Goal: Find specific page/section: Find specific page/section

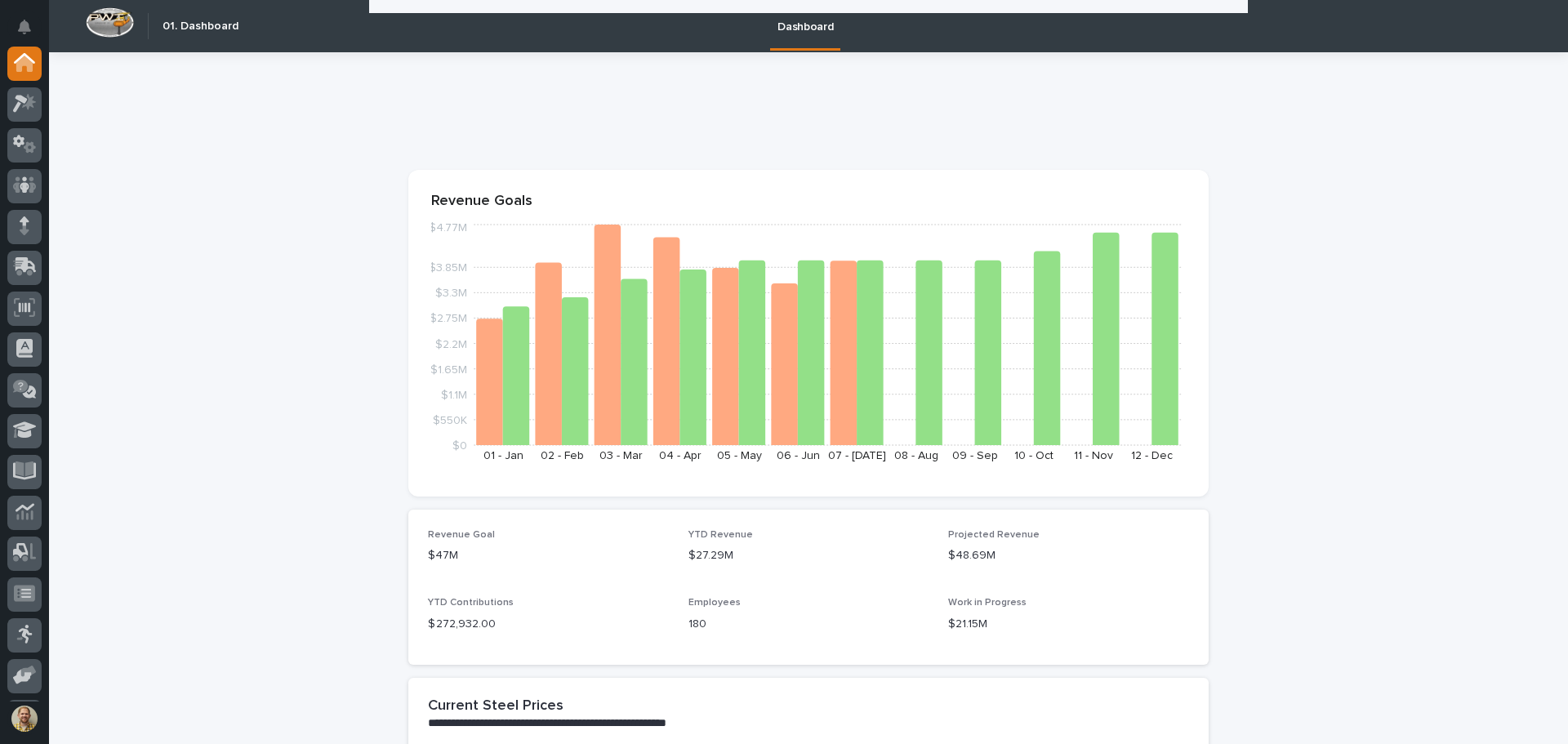
scroll to position [2425, 0]
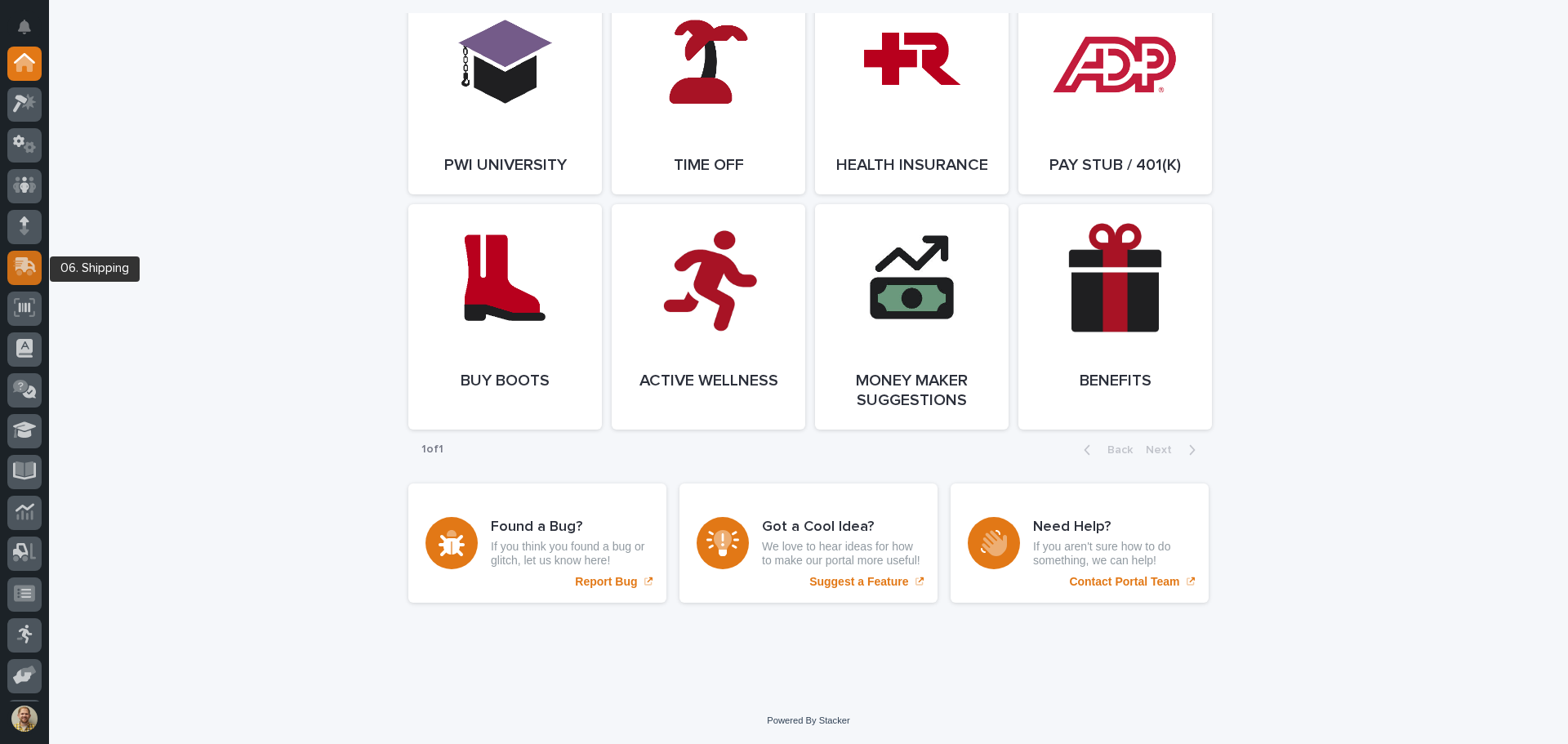
click at [26, 273] on icon at bounding box center [25, 266] width 24 height 19
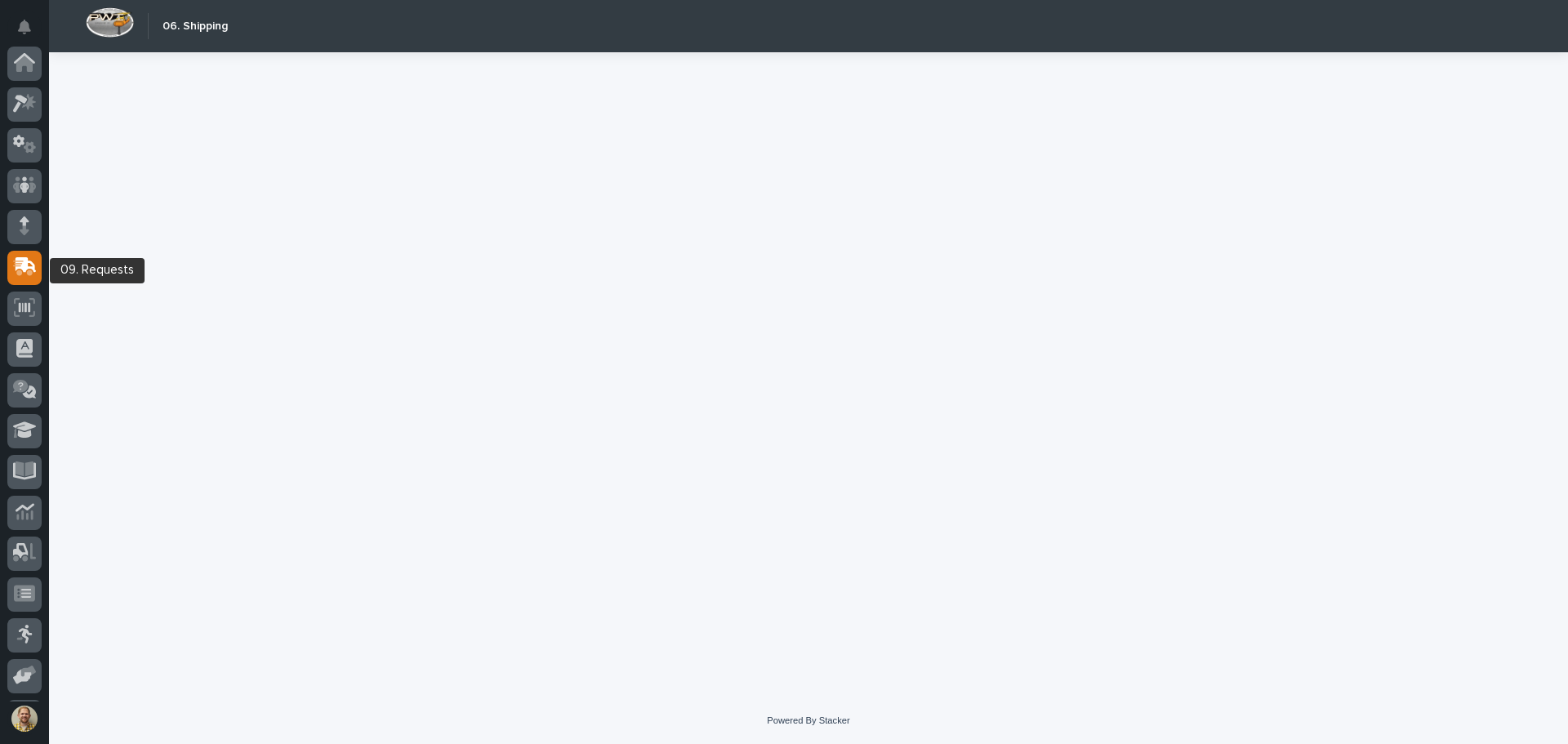
scroll to position [121, 0]
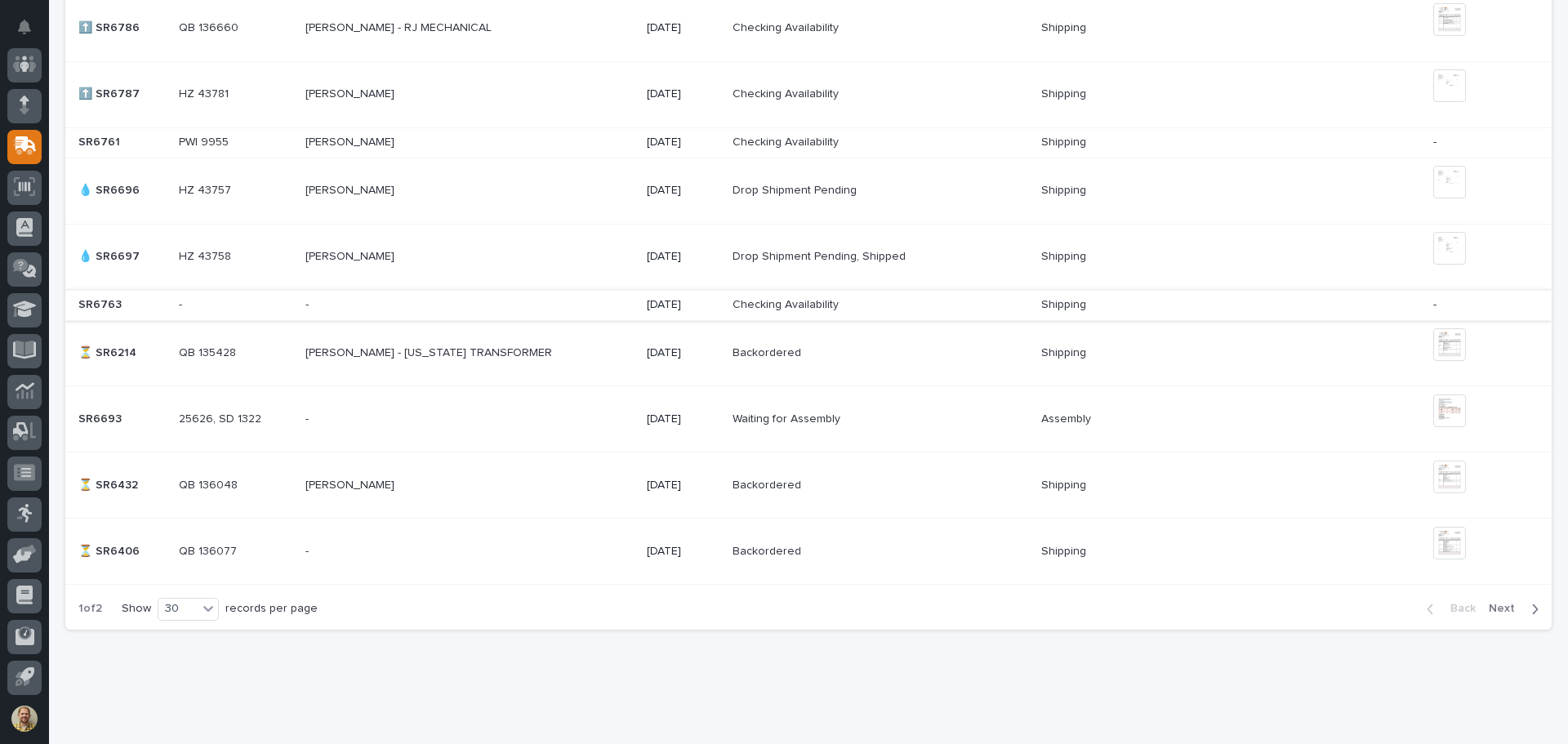
scroll to position [1664, 0]
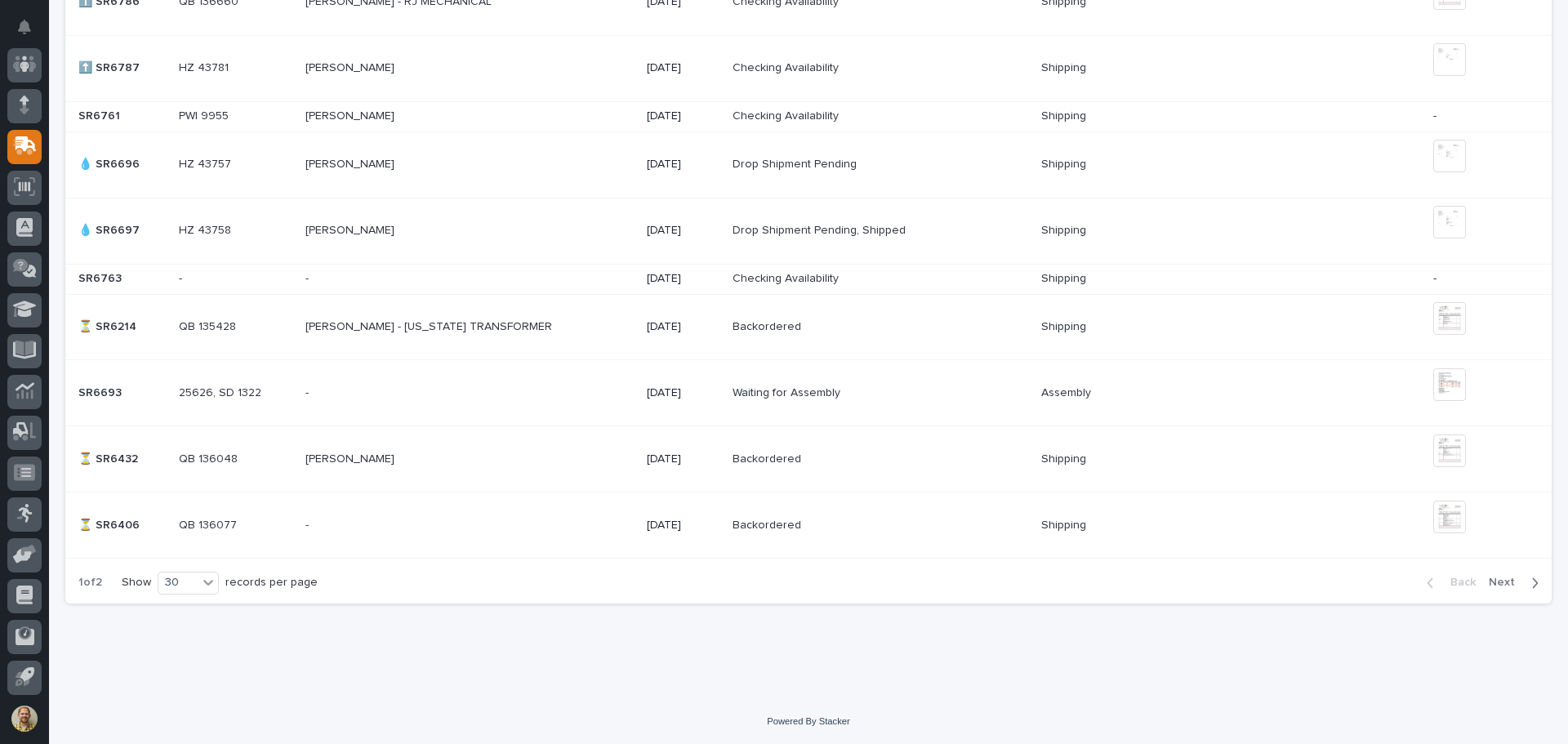
click at [1494, 573] on div "Back Next" at bounding box center [1483, 583] width 138 height 41
click at [1494, 582] on span "Next" at bounding box center [1507, 583] width 36 height 15
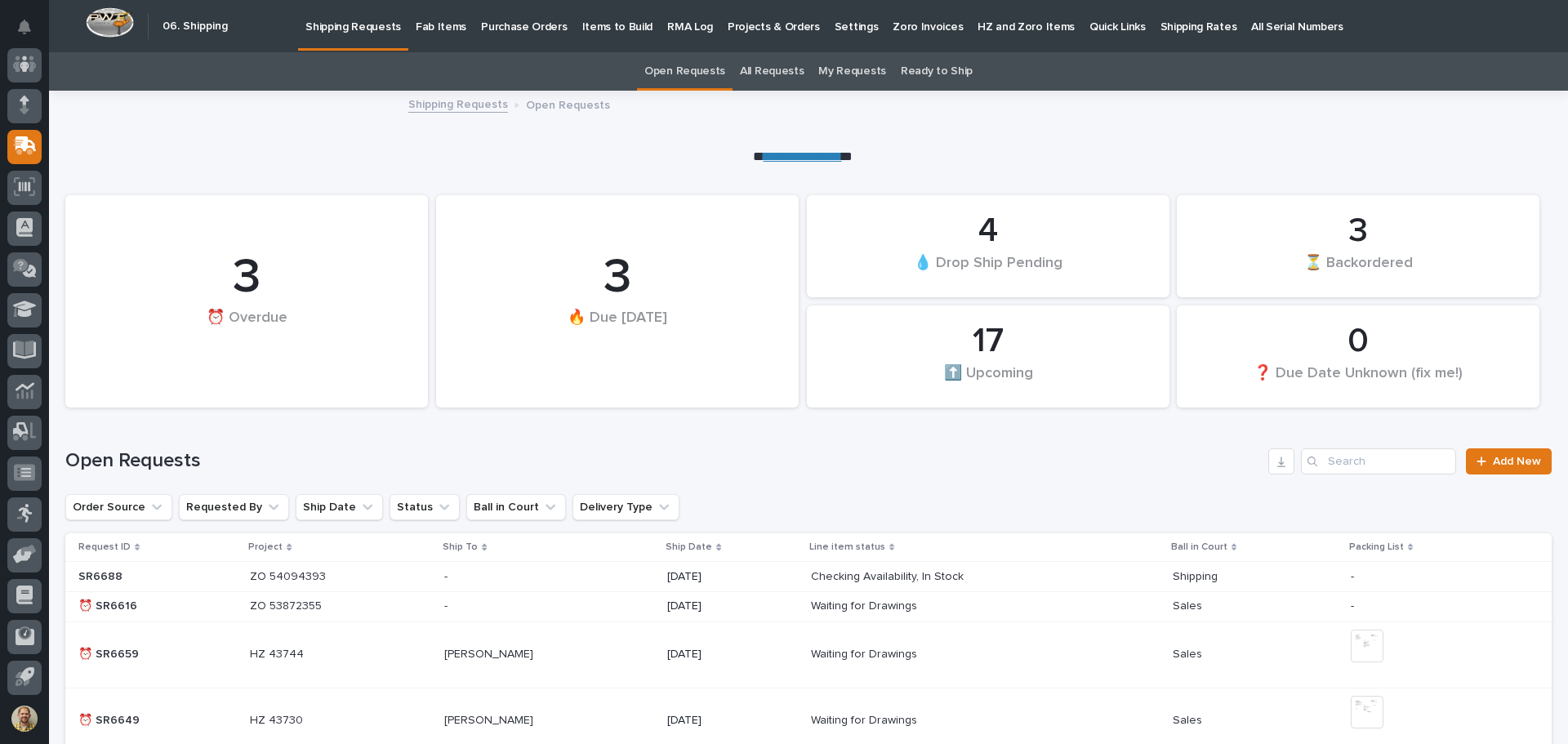
click at [855, 63] on link "My Requests" at bounding box center [852, 71] width 68 height 39
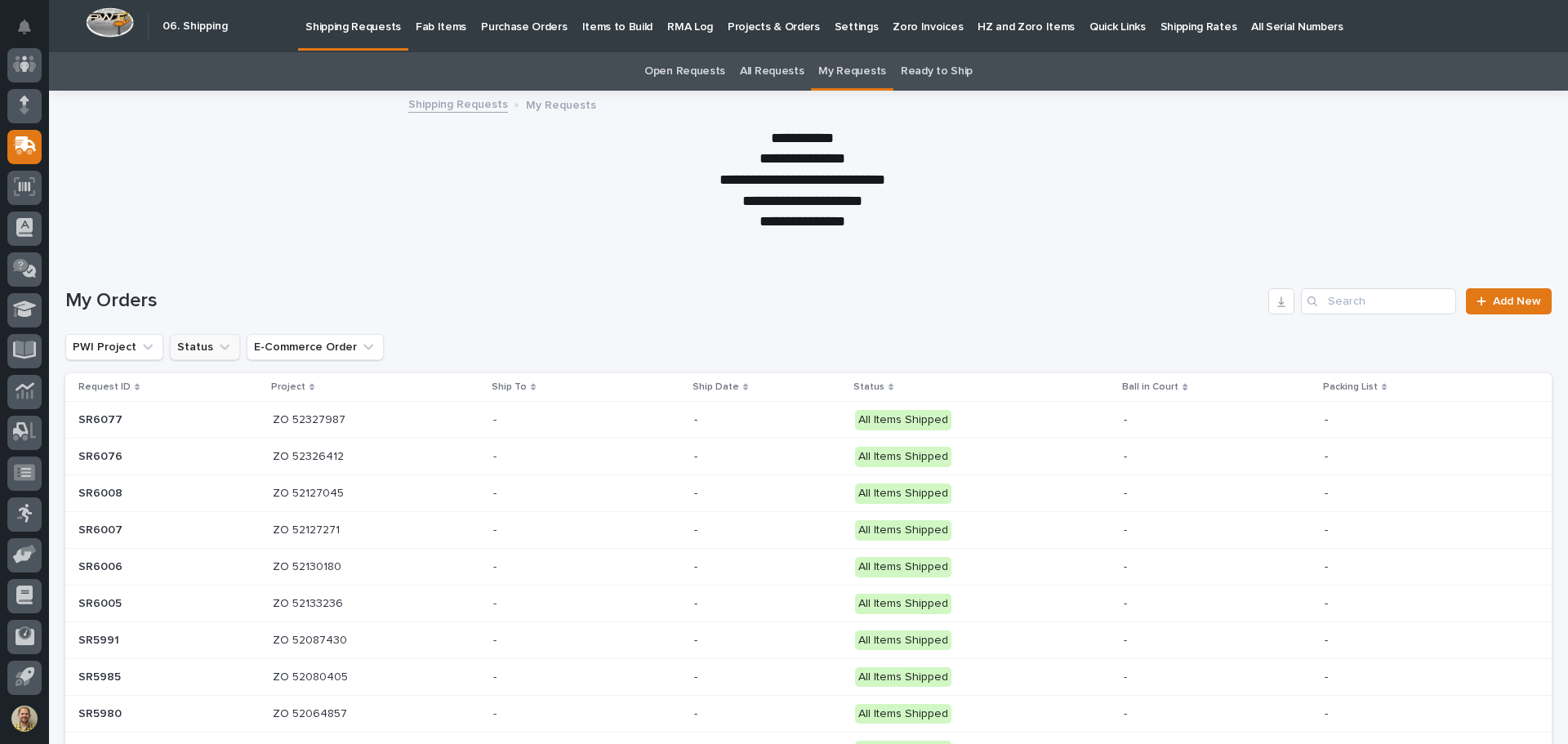
click at [170, 346] on button "Status" at bounding box center [204, 348] width 70 height 26
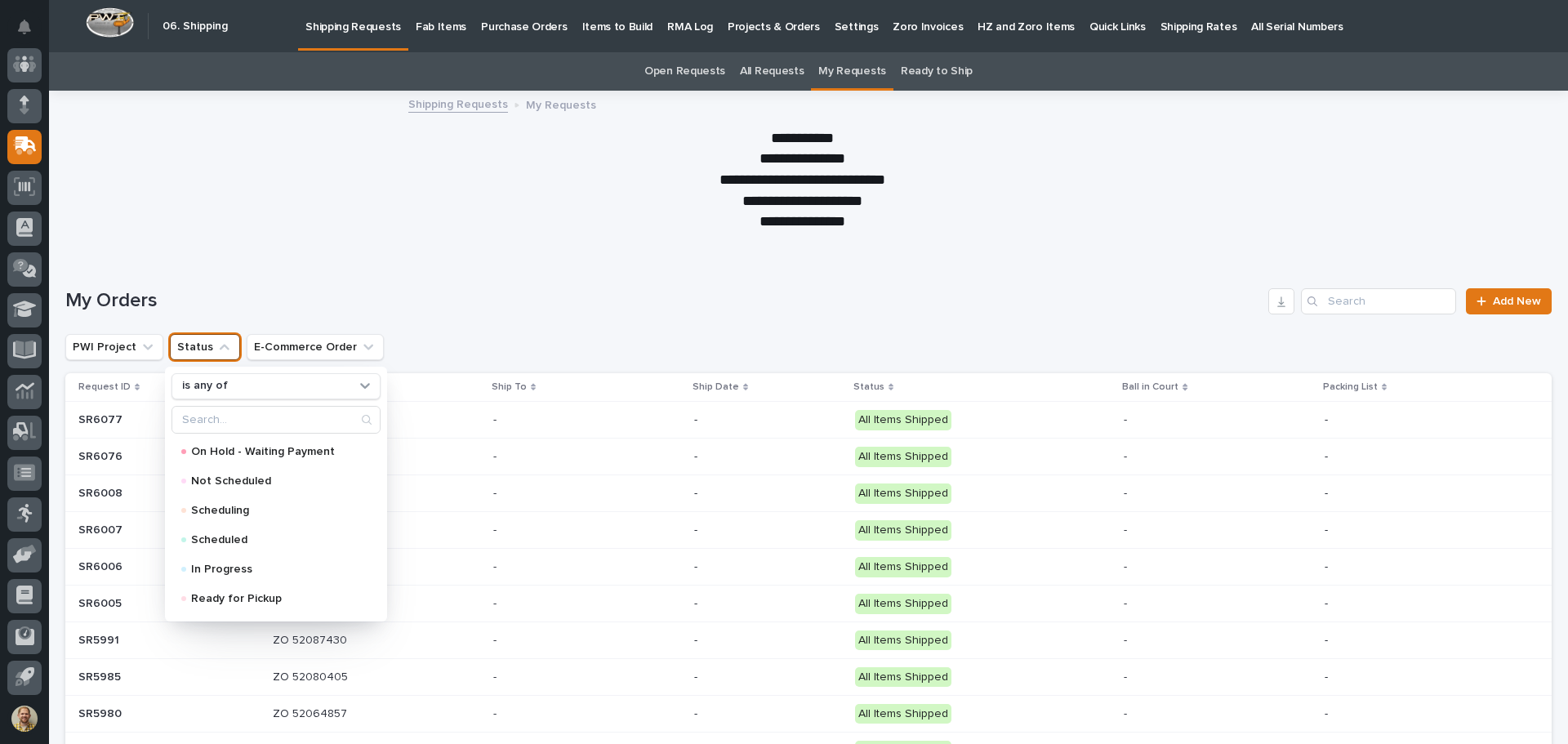
click at [408, 304] on h1 "My Orders" at bounding box center [663, 301] width 1197 height 24
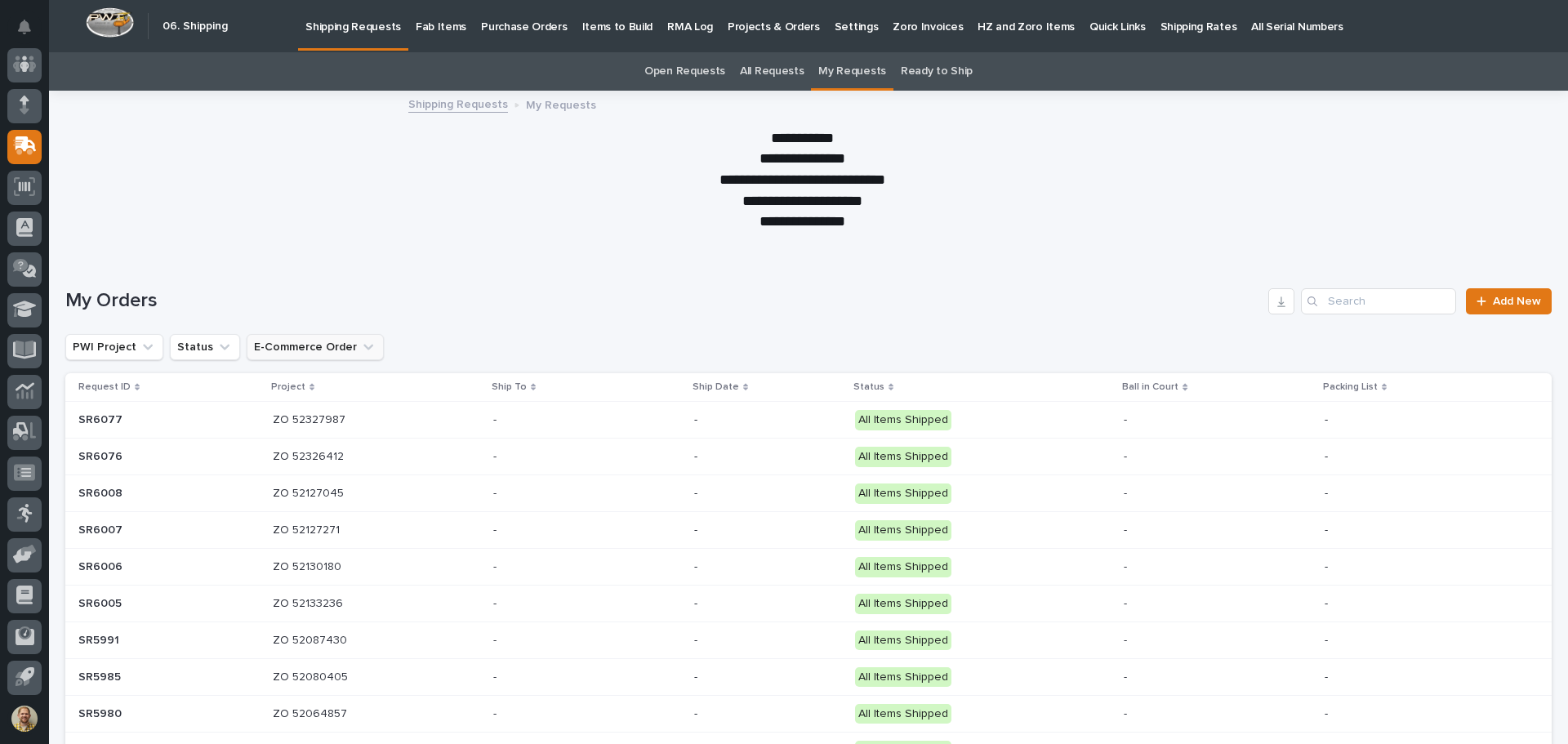
click at [332, 344] on button "E-Commerce Order" at bounding box center [315, 348] width 138 height 26
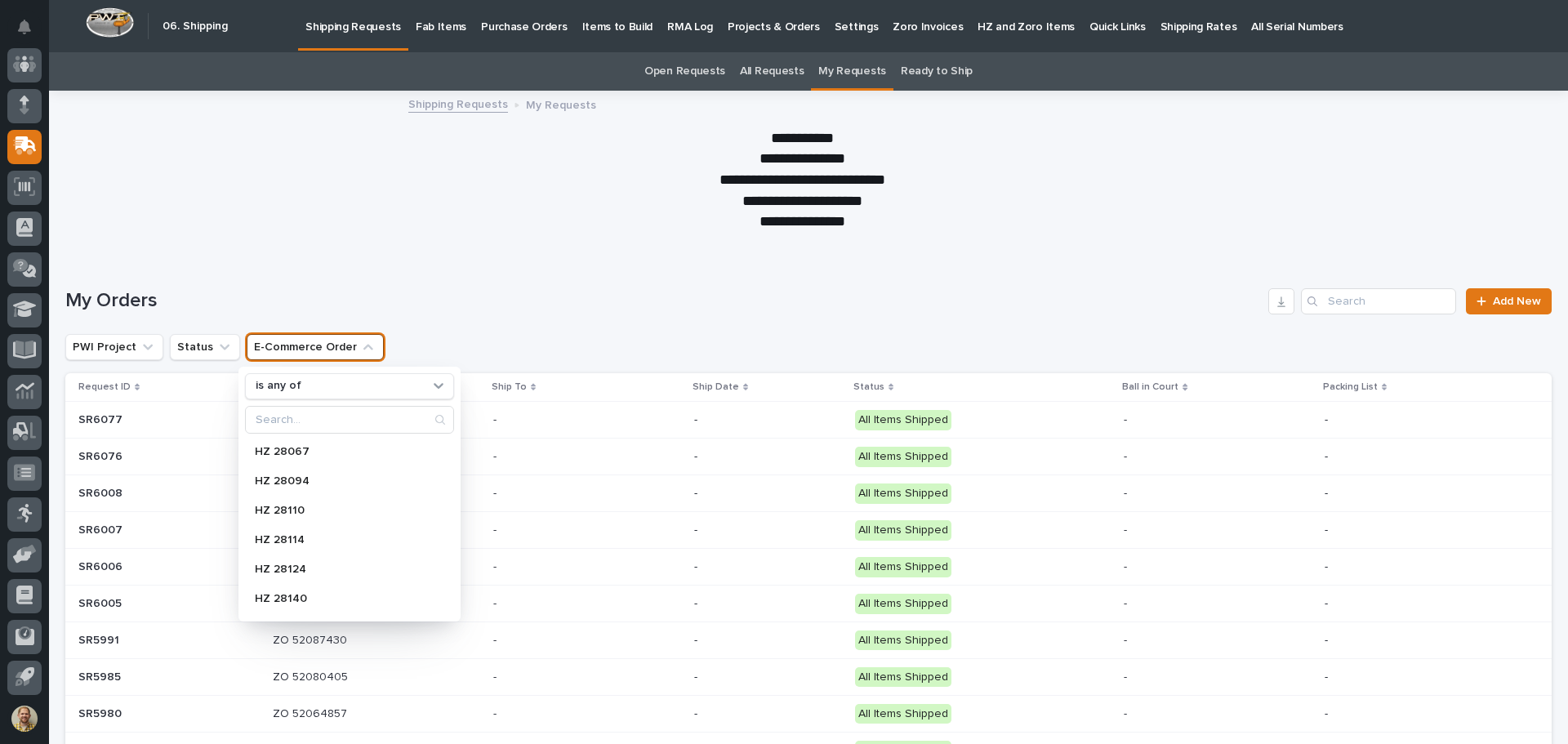
click at [331, 344] on button "E-Commerce Order" at bounding box center [315, 348] width 138 height 26
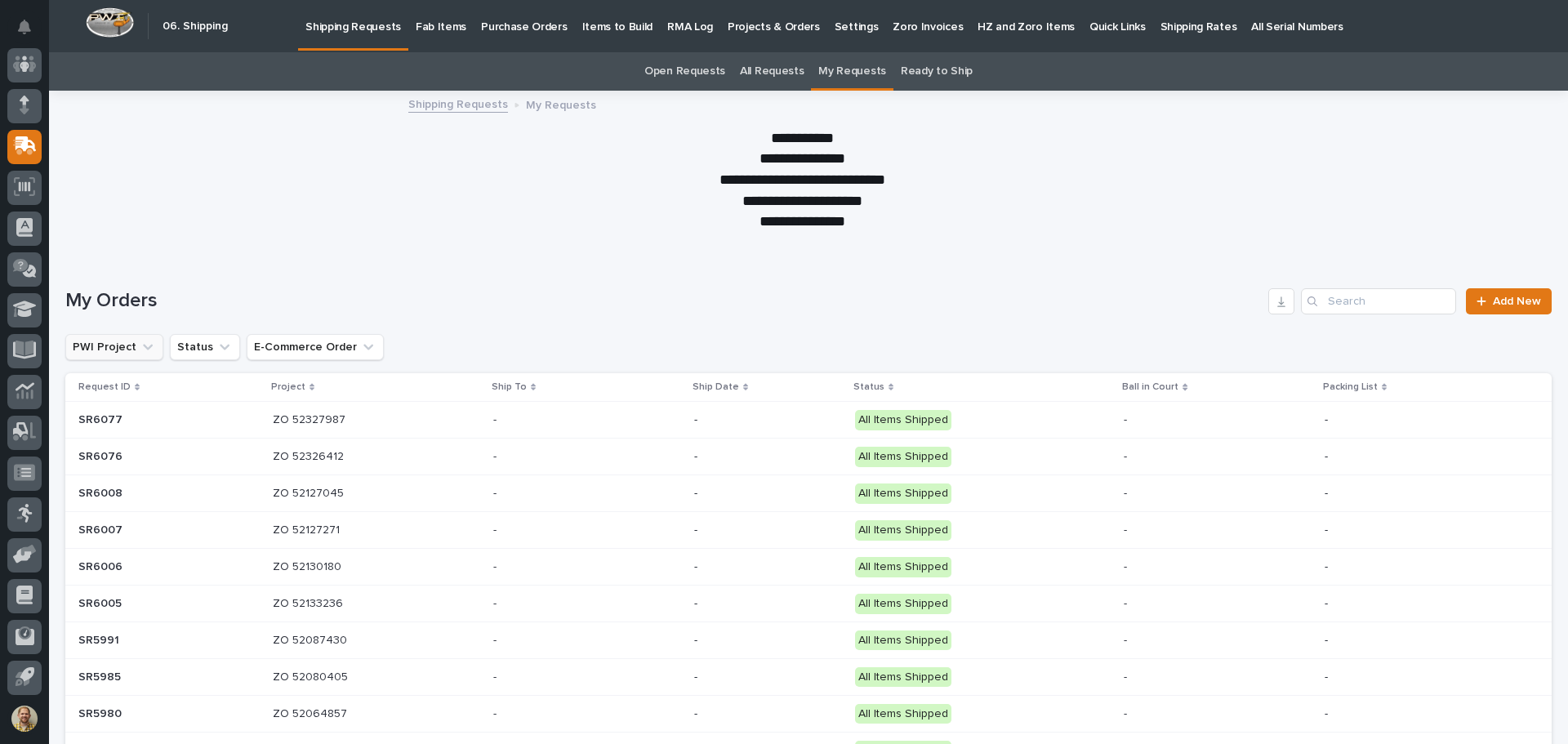
click at [139, 337] on button "PWI Project" at bounding box center [114, 348] width 98 height 26
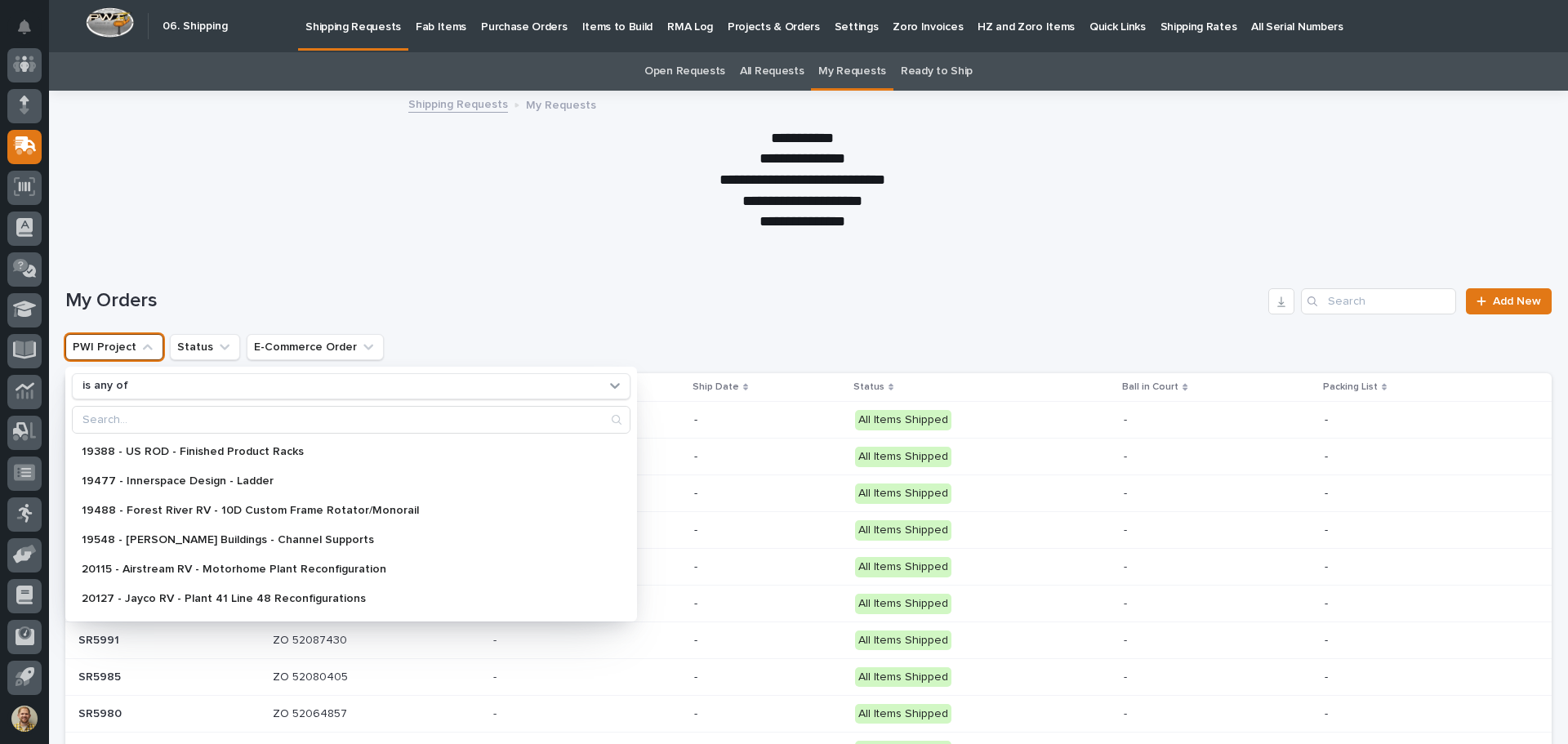
click at [138, 337] on button "PWI Project" at bounding box center [114, 348] width 98 height 26
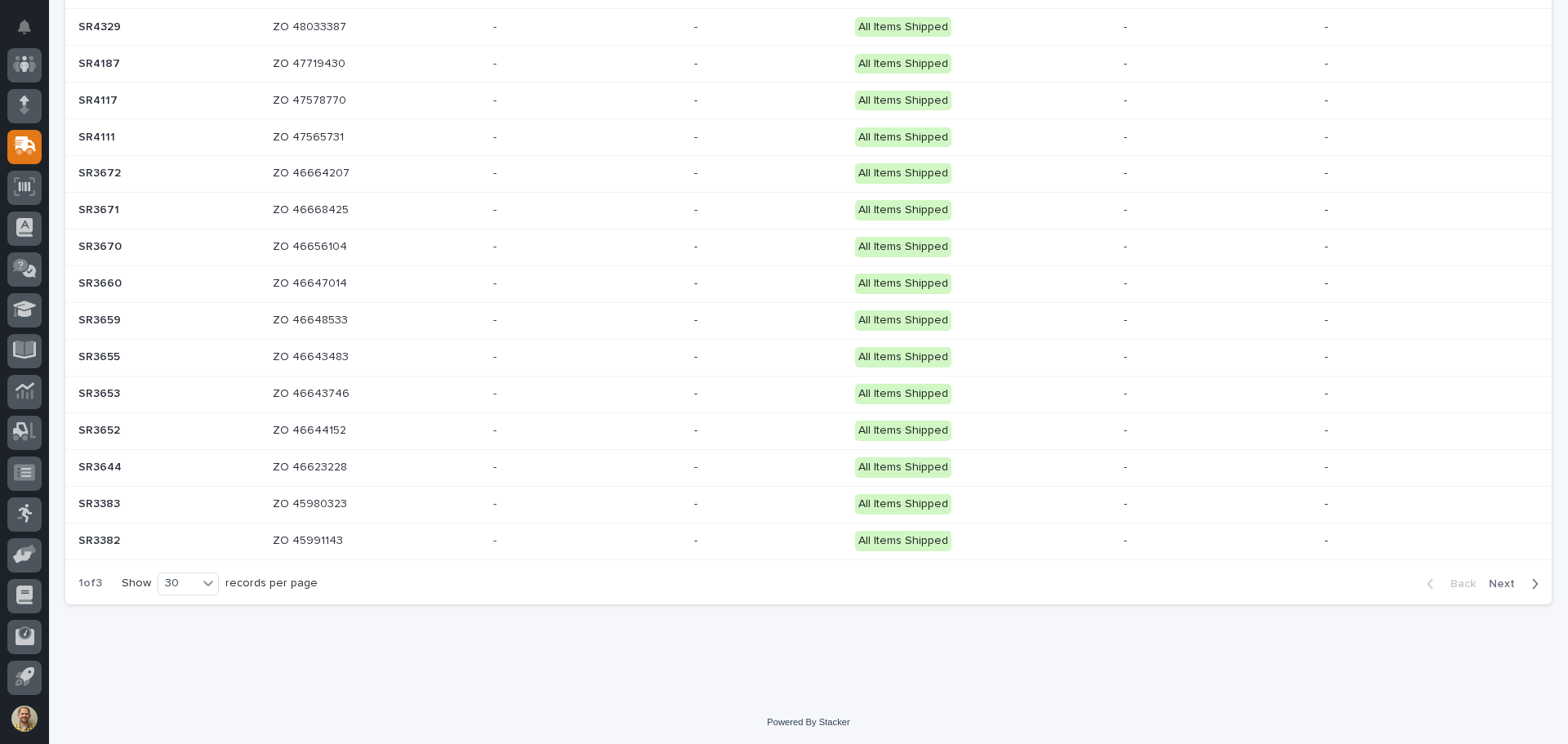
scroll to position [946, 0]
click at [1493, 585] on span "Next" at bounding box center [1507, 583] width 36 height 15
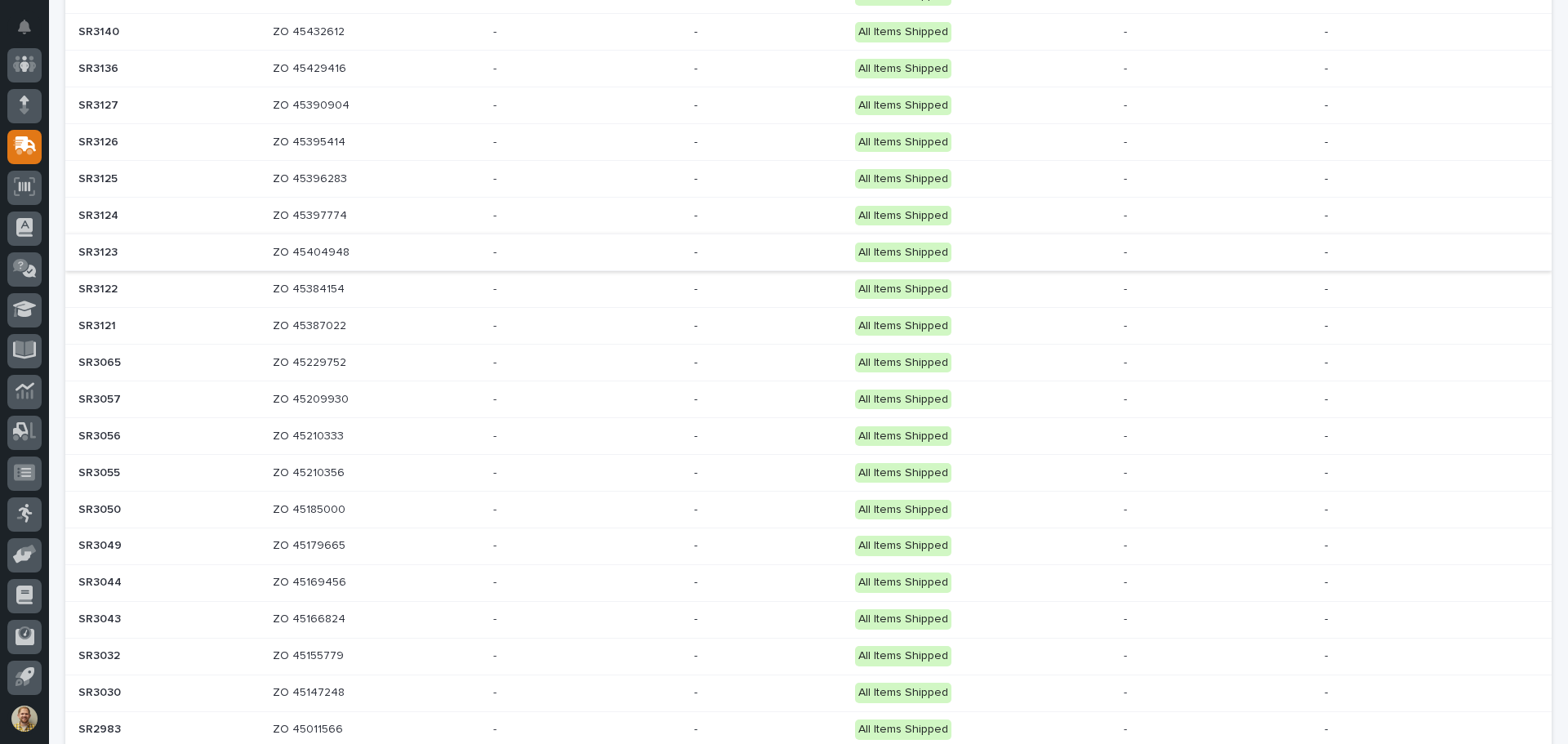
scroll to position [946, 0]
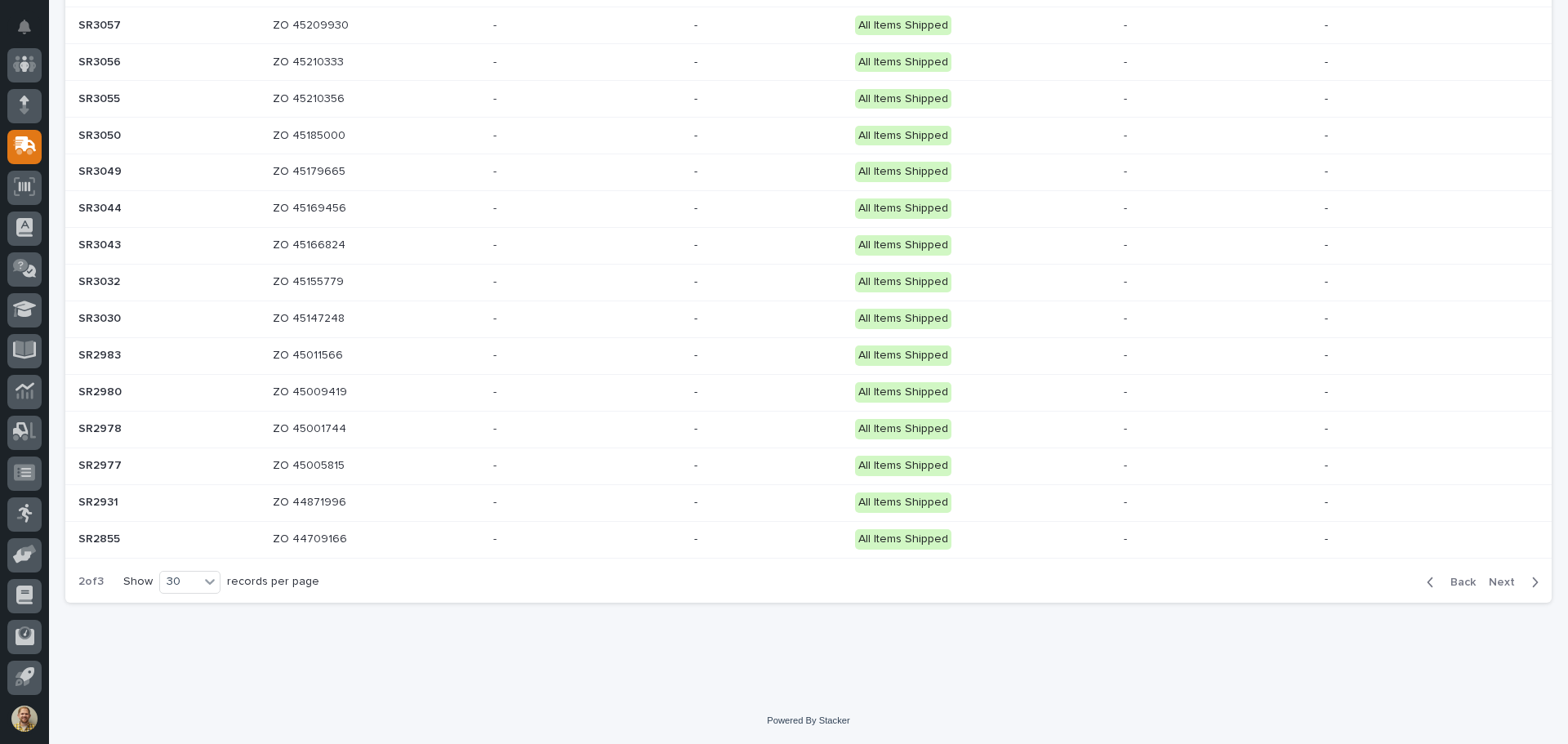
click at [1489, 583] on span "Next" at bounding box center [1507, 583] width 36 height 15
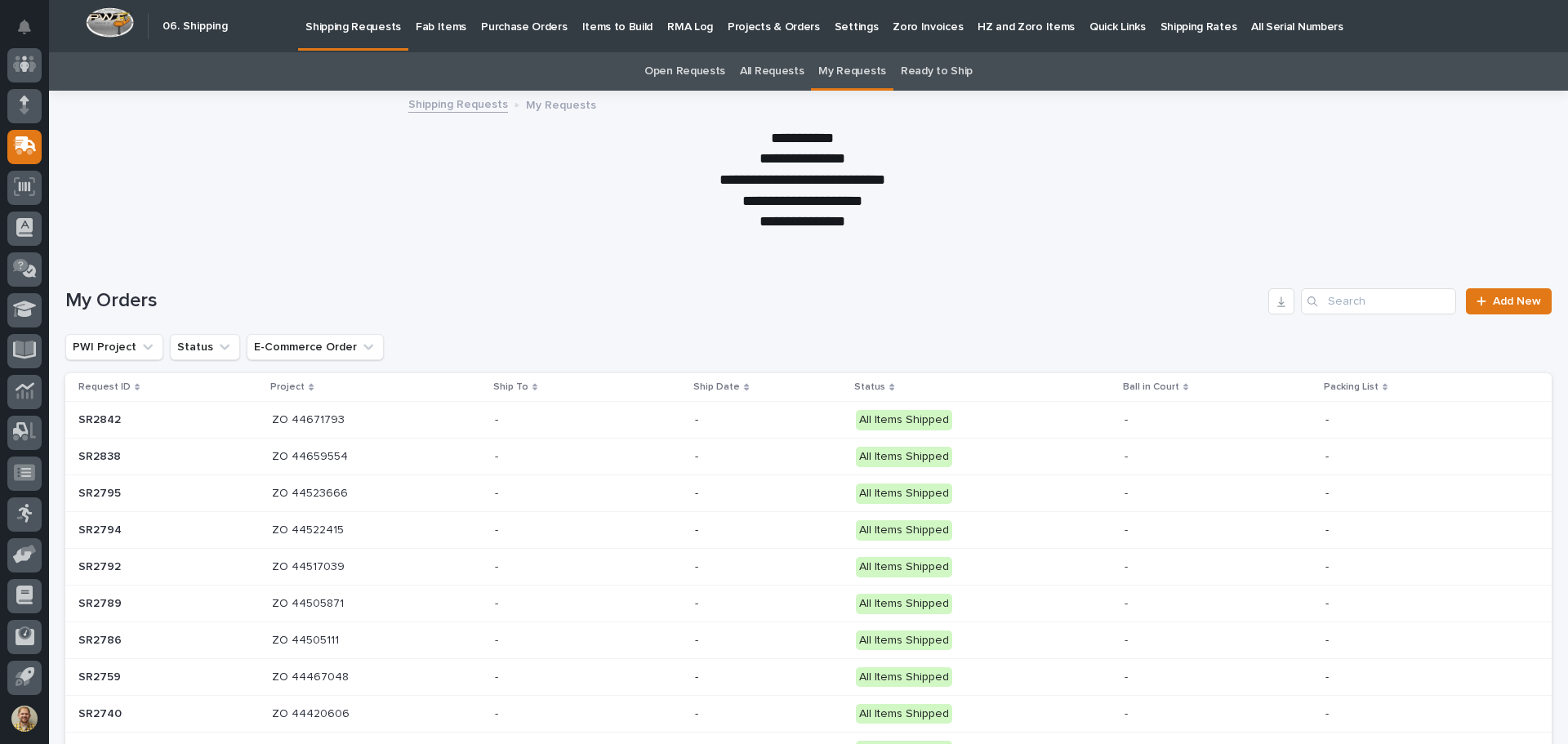
click at [437, 100] on link "Shipping Requests" at bounding box center [458, 103] width 100 height 19
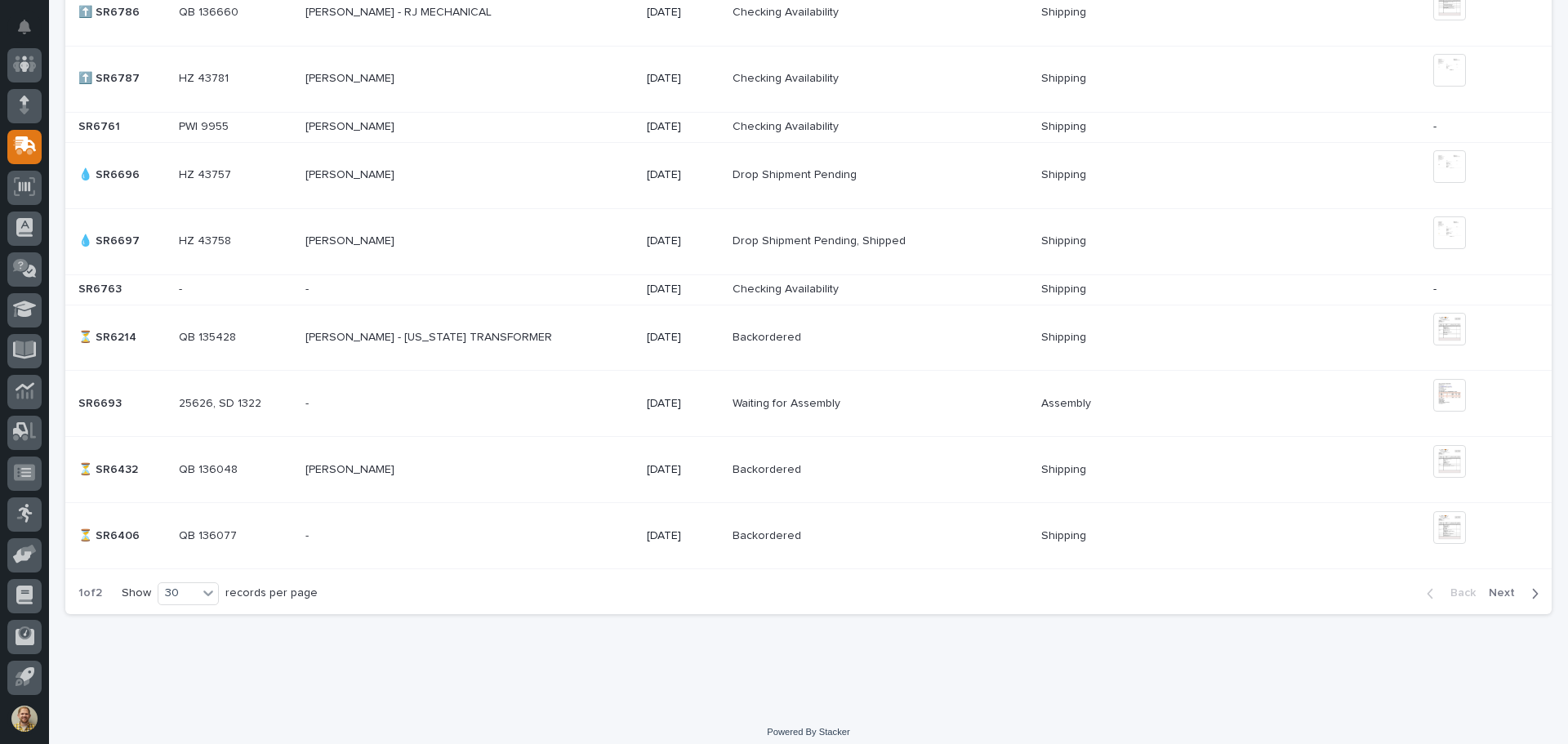
scroll to position [1664, 0]
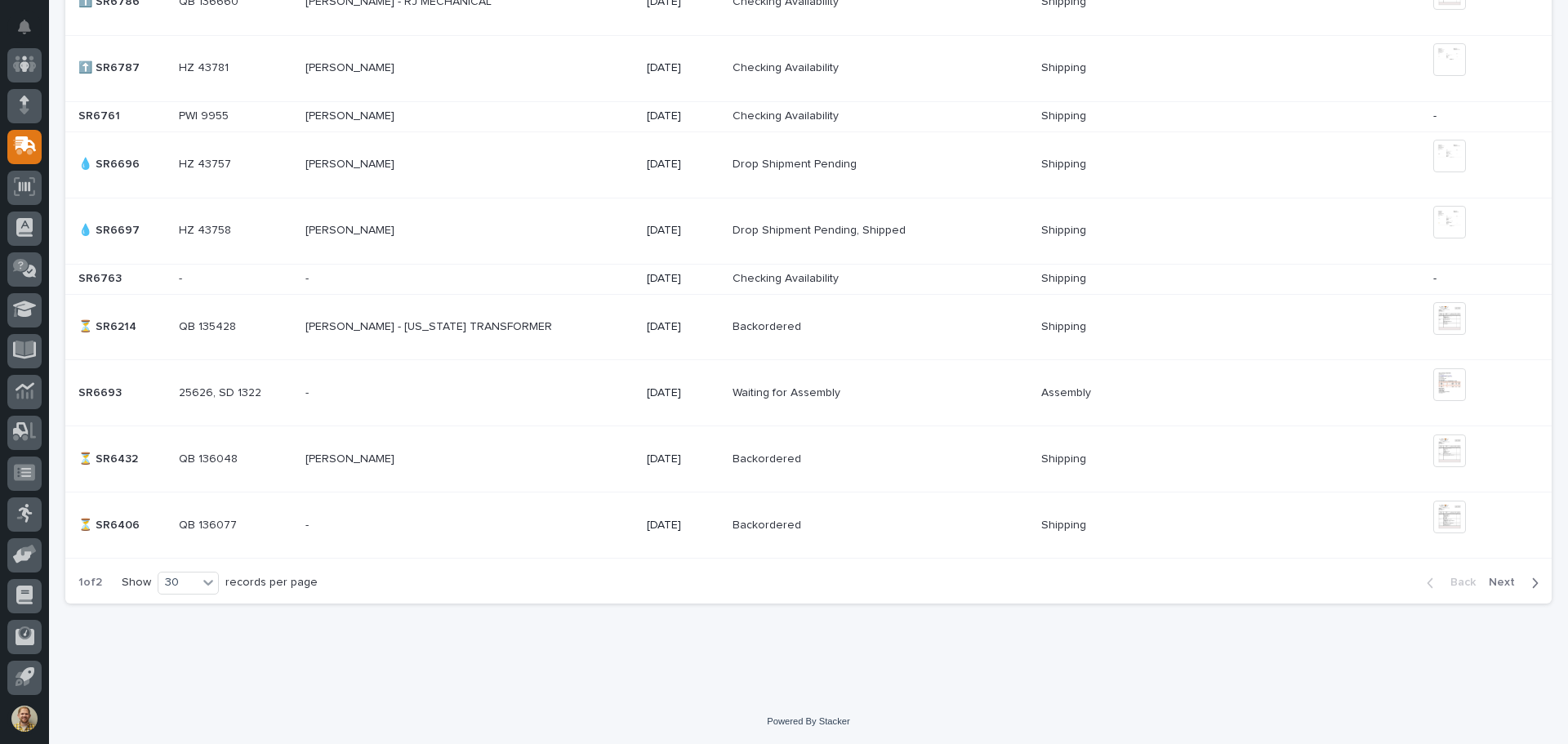
click at [1495, 582] on span "Next" at bounding box center [1507, 583] width 36 height 15
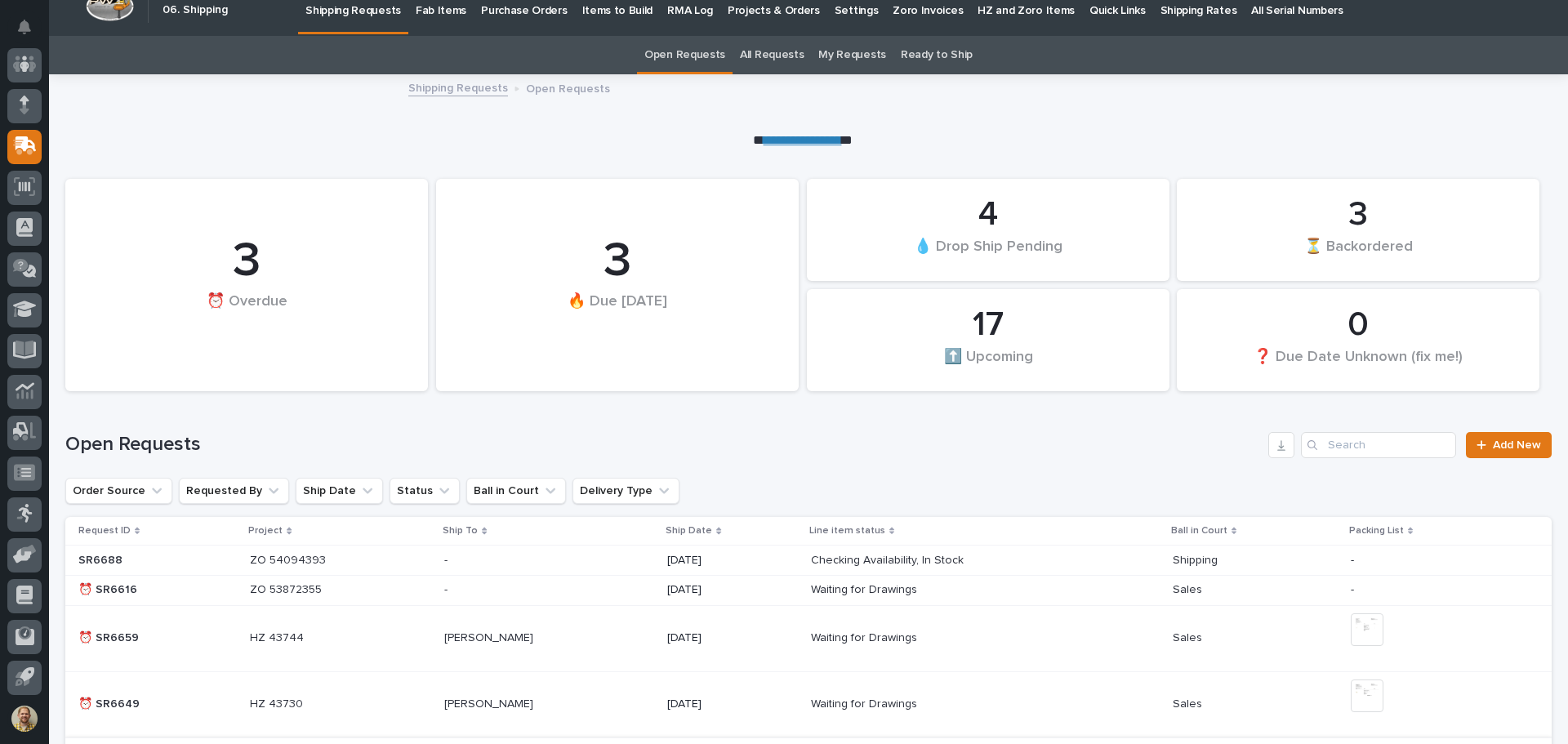
scroll to position [12, 0]
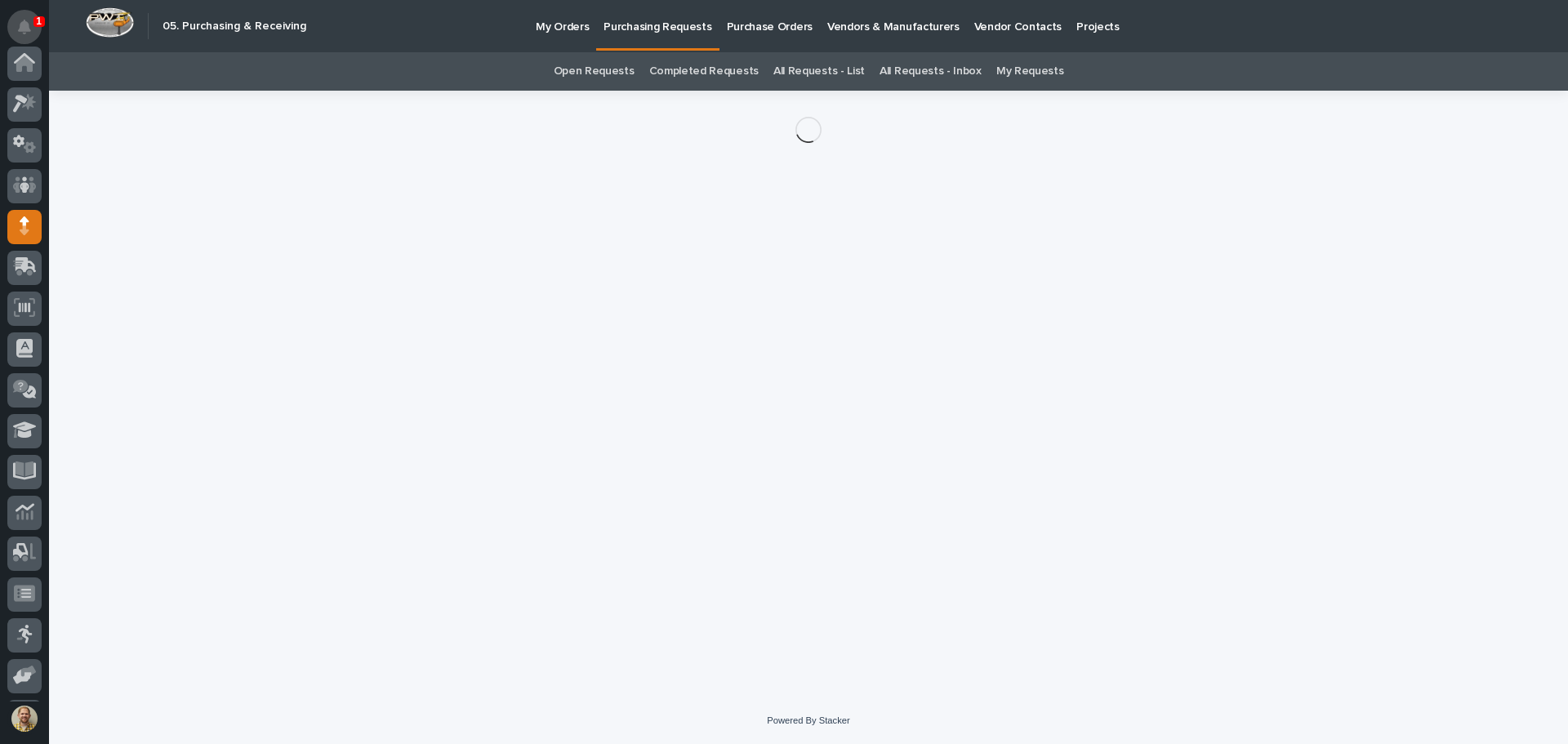
scroll to position [121, 0]
click at [26, 35] on button "Notifications" at bounding box center [25, 27] width 35 height 35
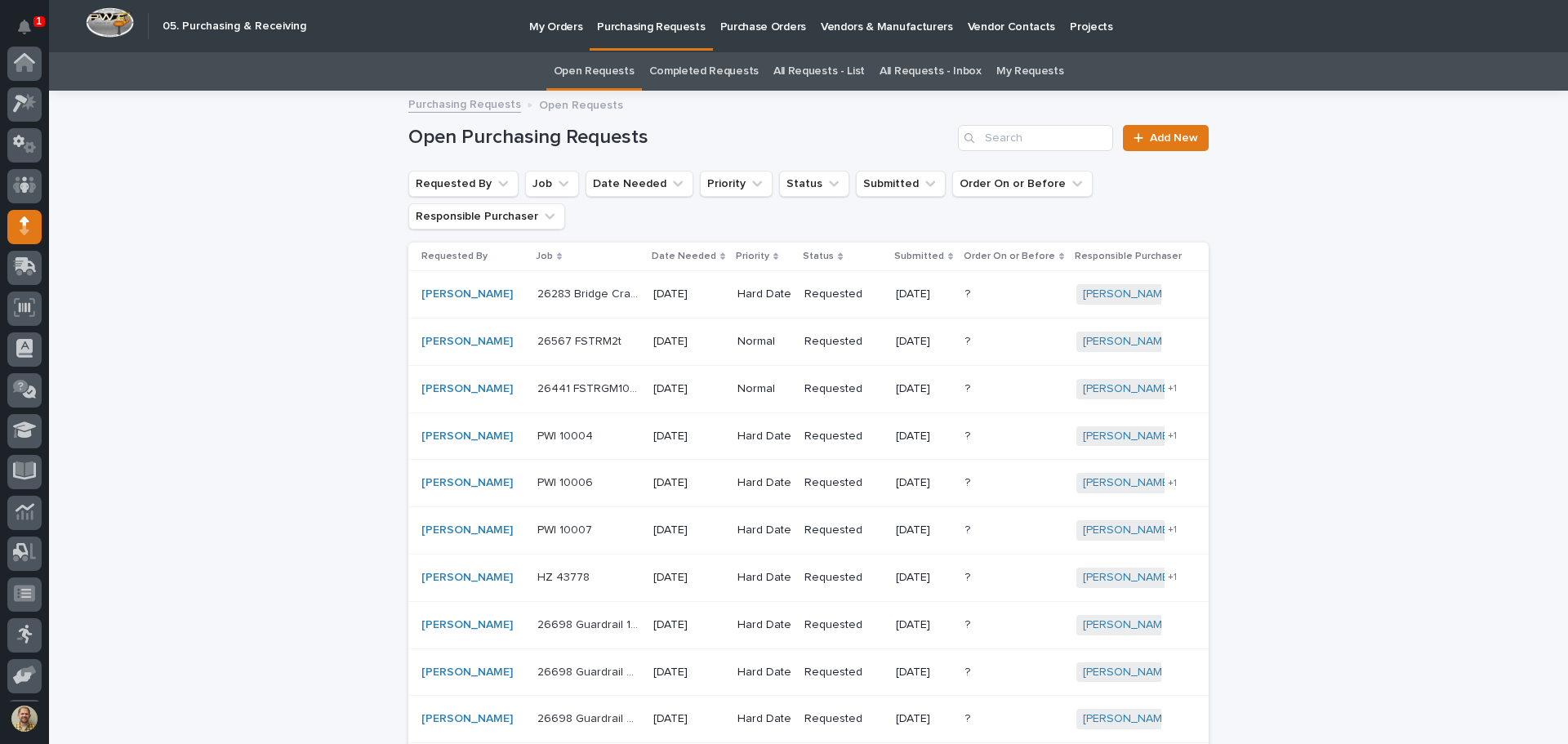
scroll to position [121, 0]
